Goal: Book appointment/travel/reservation

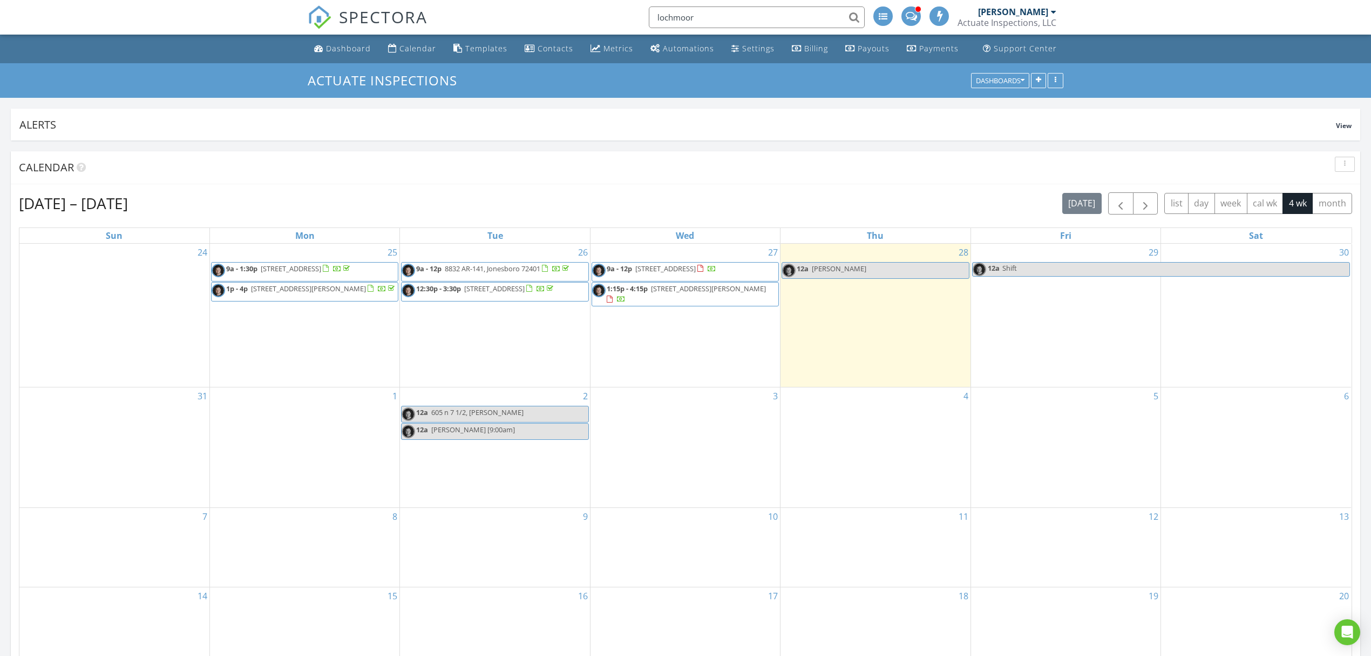
scroll to position [1005, 1394]
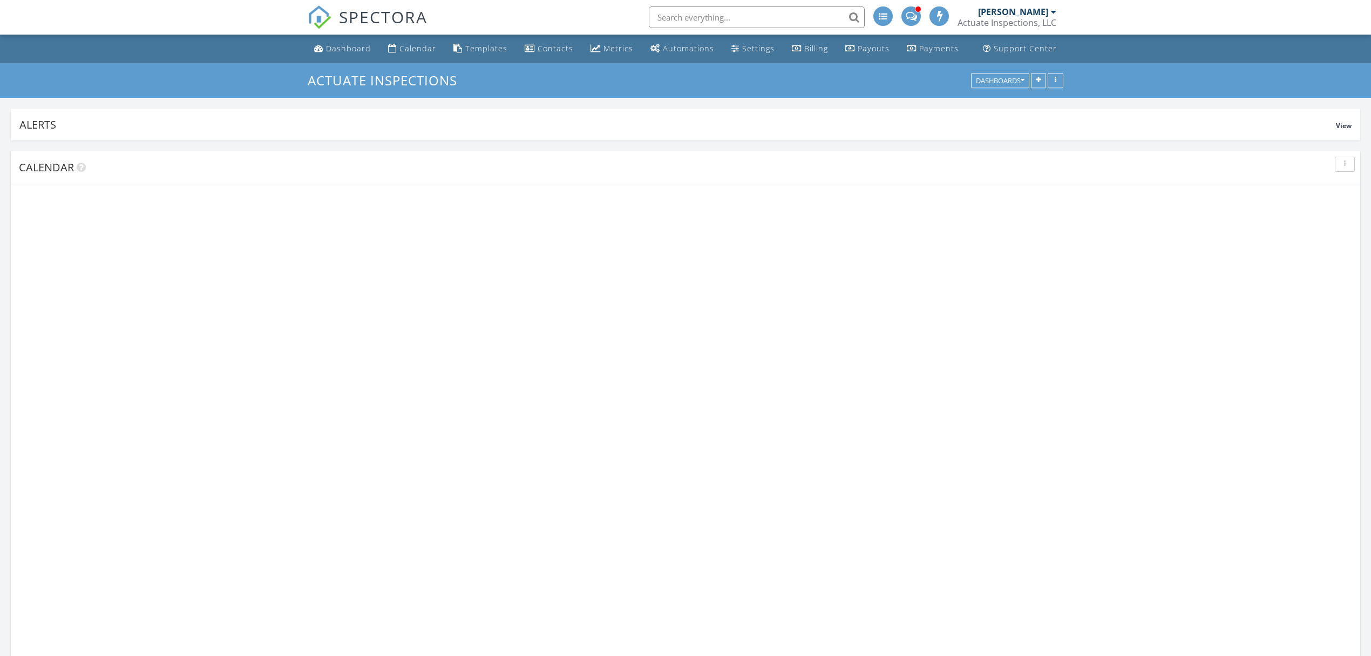
scroll to position [1005, 1394]
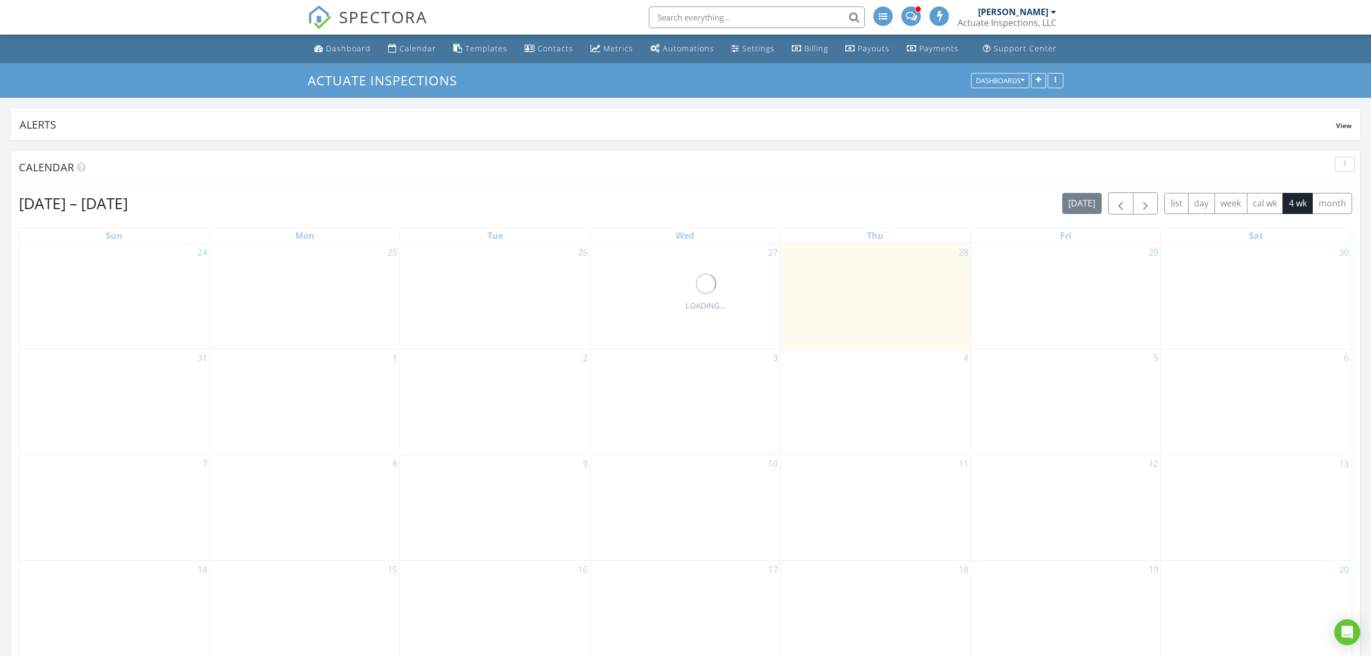
scroll to position [1005, 1394]
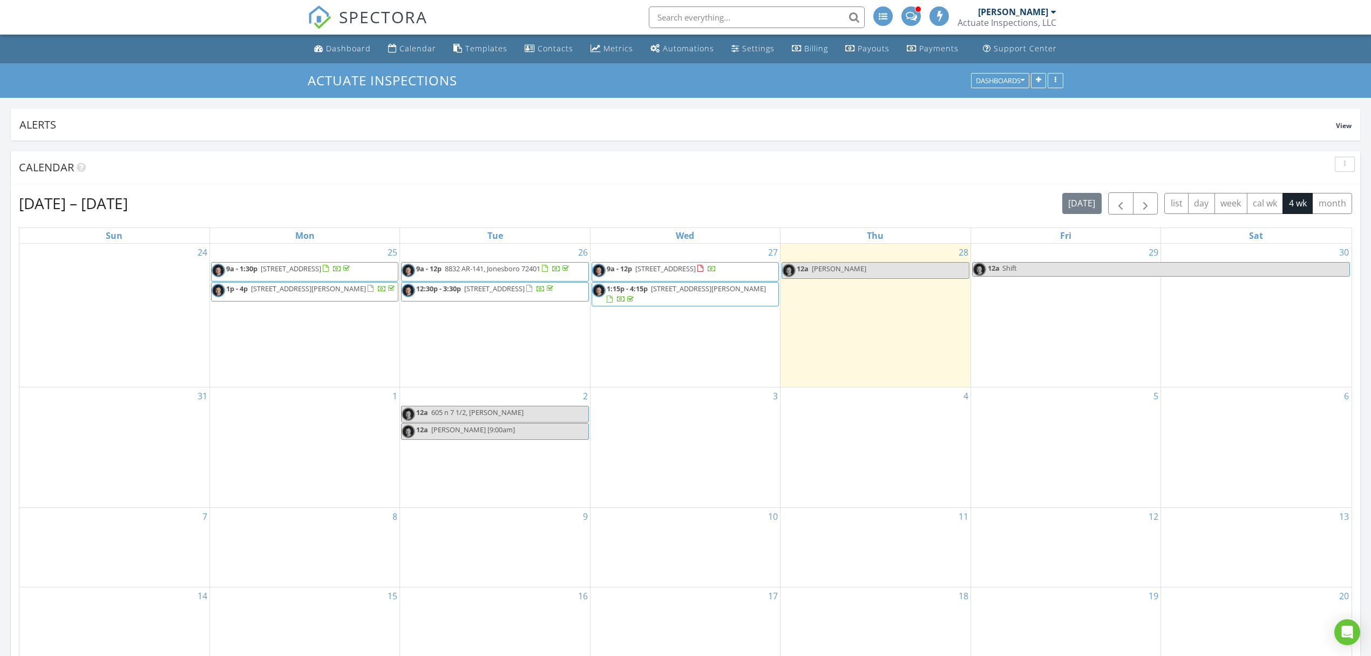
click at [702, 455] on div "3" at bounding box center [686, 447] width 190 height 120
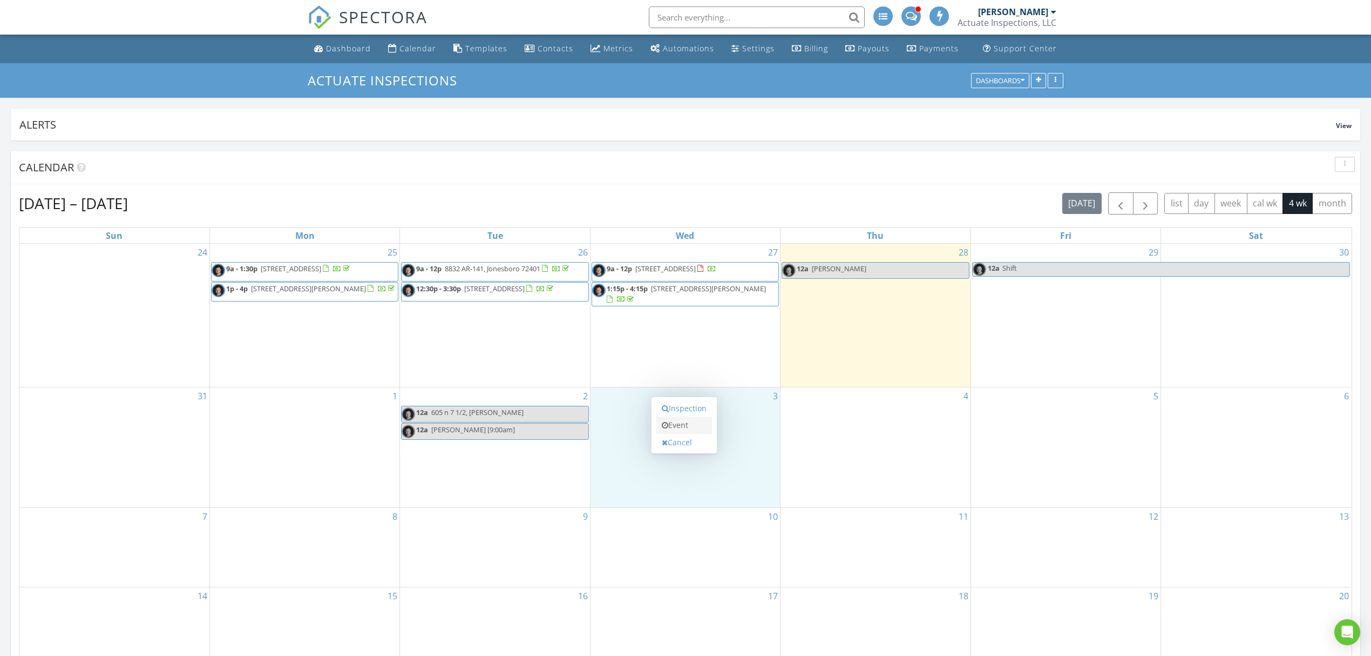
click at [689, 423] on link "Event" at bounding box center [685, 424] width 56 height 17
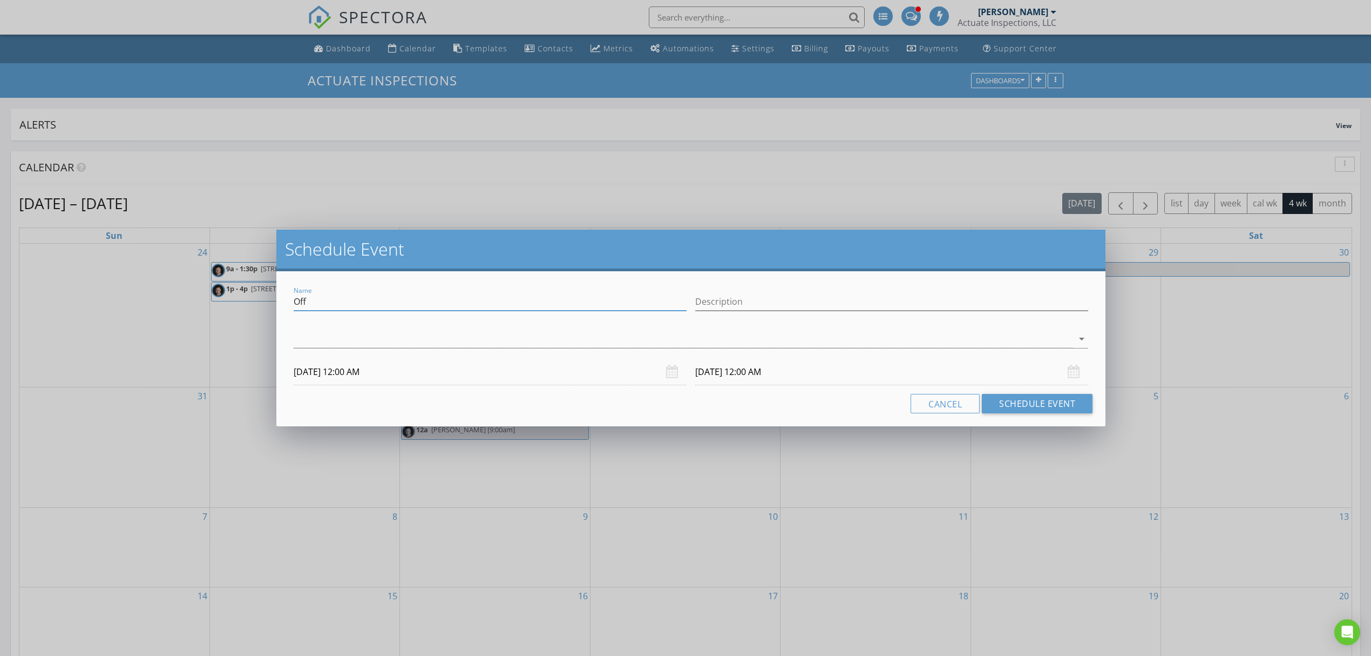
click at [375, 295] on input "Off" at bounding box center [490, 302] width 393 height 18
type input "Benard 12:30 [gmail]"
click at [443, 335] on div at bounding box center [684, 339] width 780 height 18
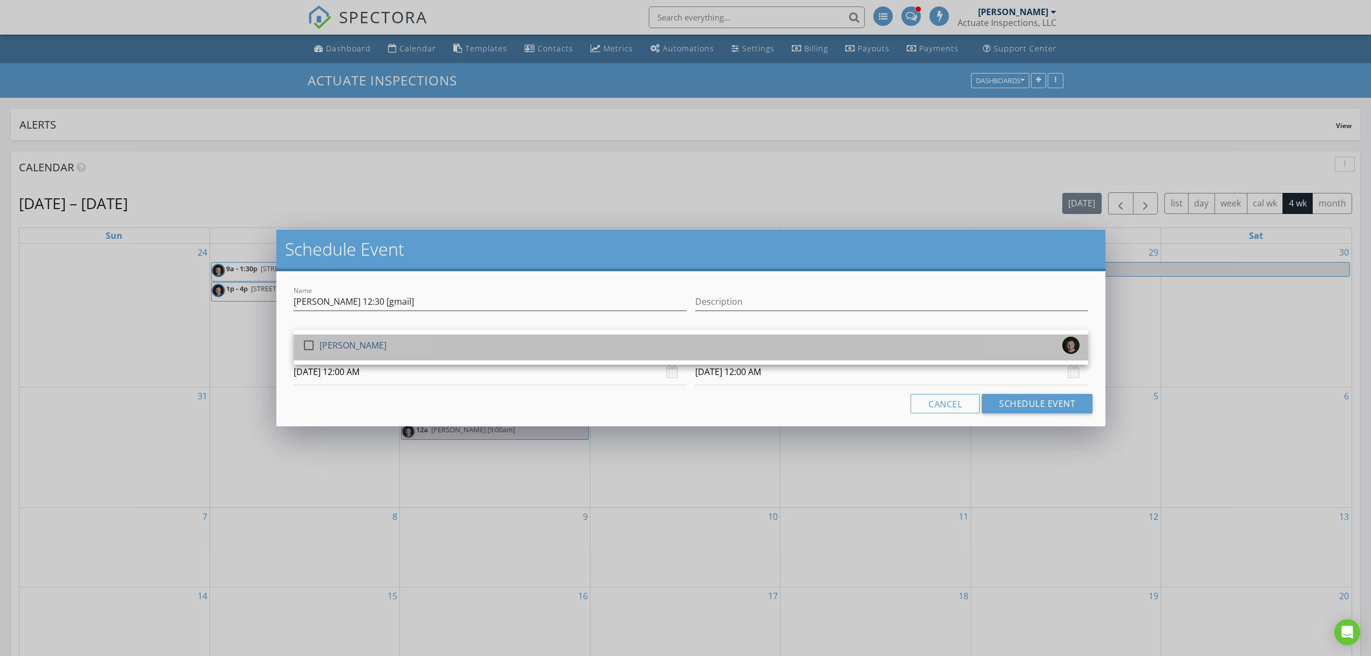
click at [456, 346] on div "check_box_outline_blank Brian Shannon" at bounding box center [691, 347] width 778 height 22
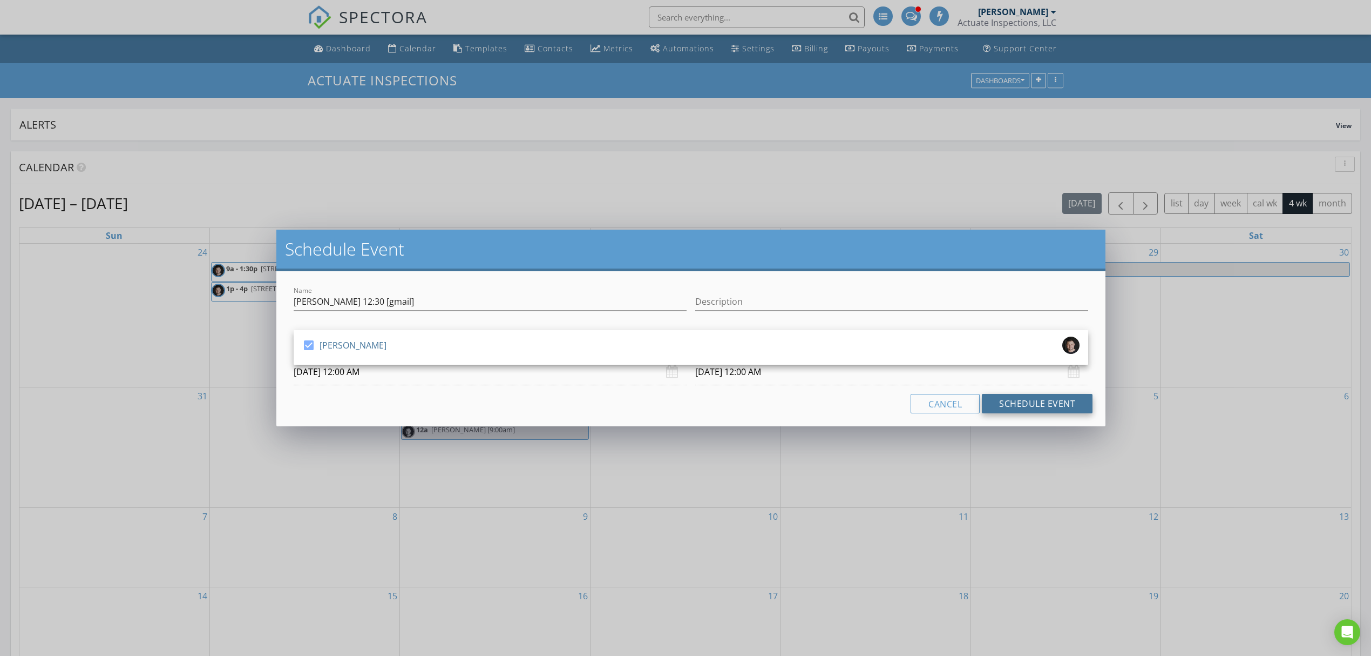
click at [1061, 398] on button "Schedule Event" at bounding box center [1037, 403] width 111 height 19
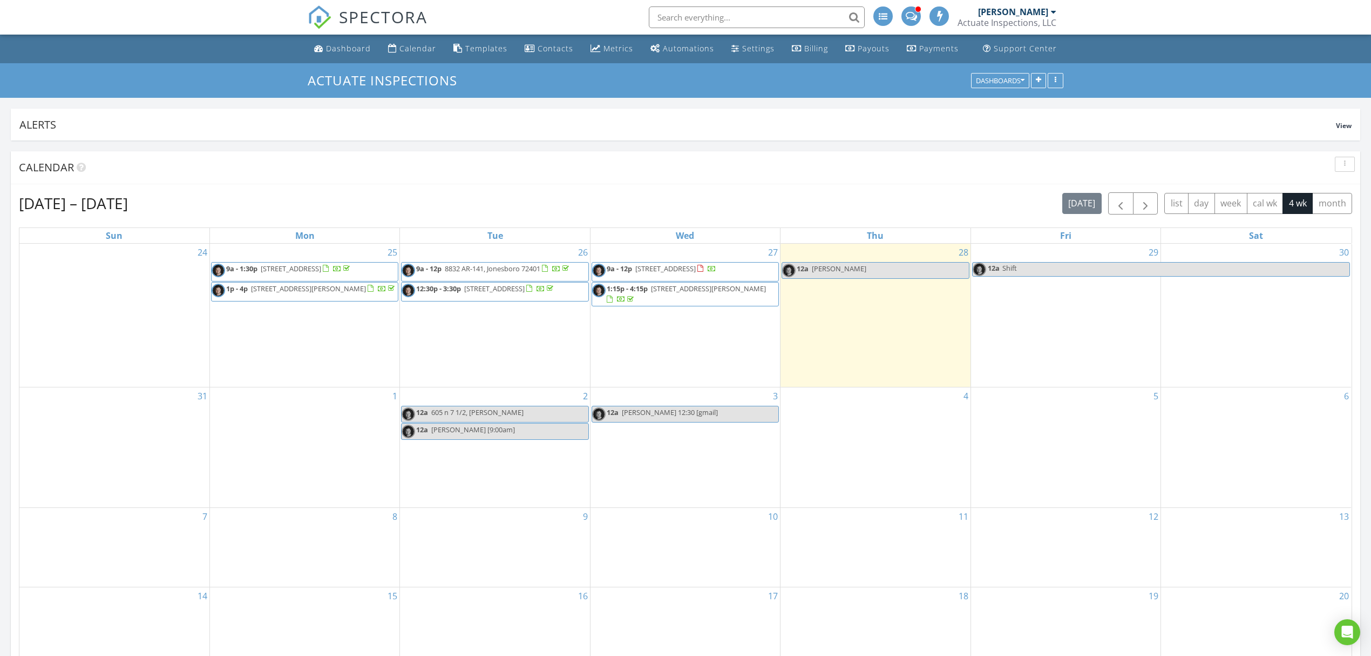
drag, startPoint x: 713, startPoint y: 281, endPoint x: 717, endPoint y: 273, distance: 8.7
click at [717, 273] on span "9a - 12p 5007 S 28th St, Paragould 72450" at bounding box center [654, 271] width 124 height 16
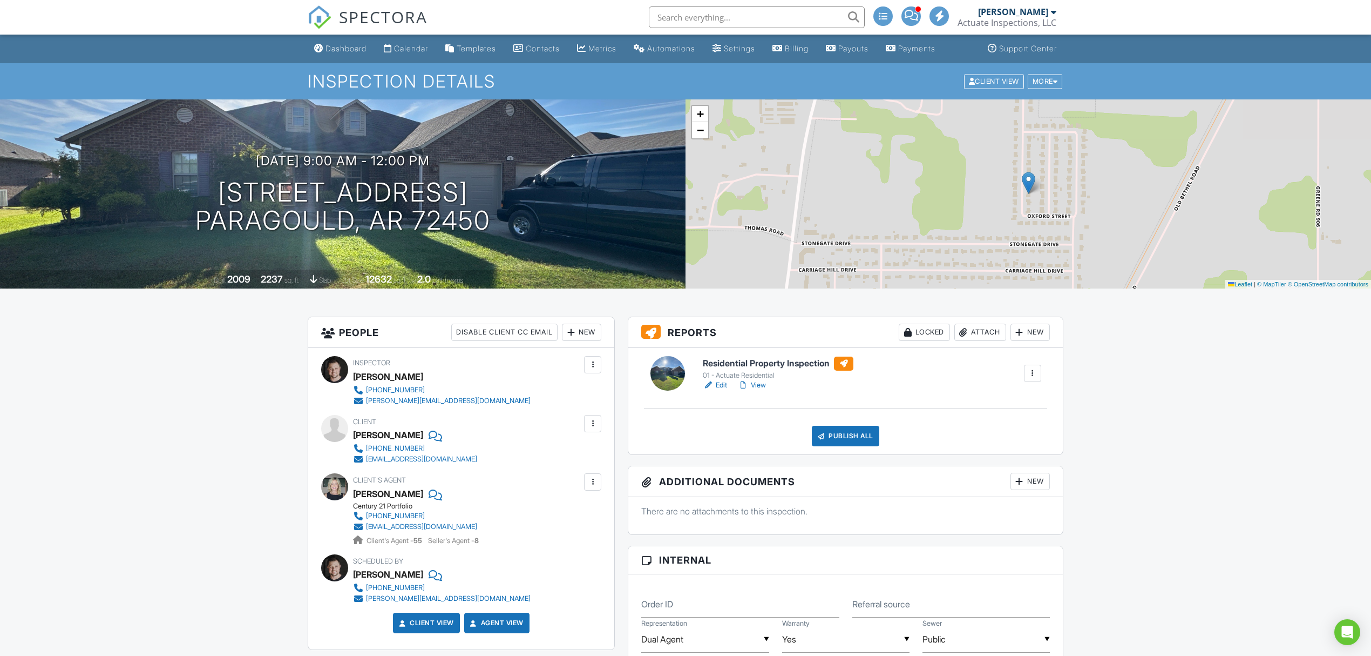
click at [727, 387] on link "Edit" at bounding box center [715, 385] width 24 height 11
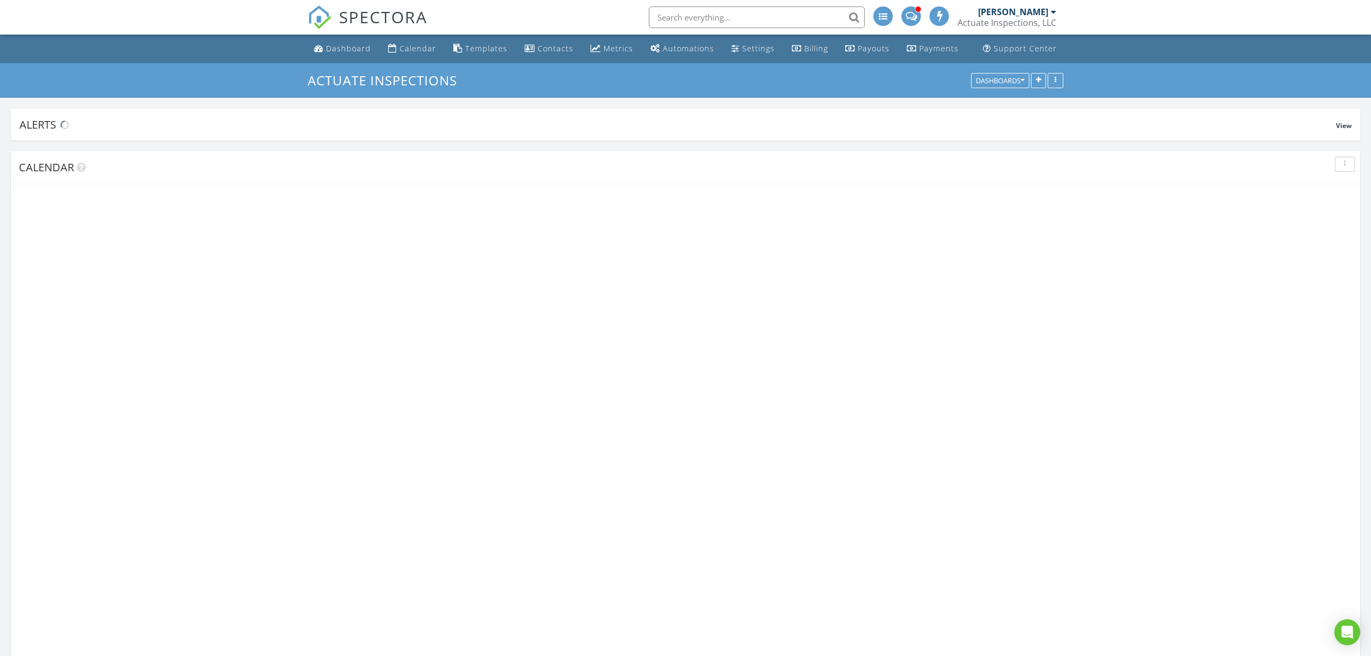
scroll to position [1005, 1394]
